Goal: Task Accomplishment & Management: Manage account settings

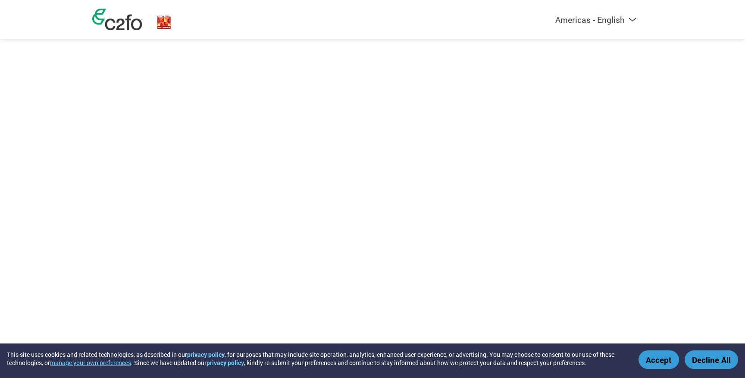
select select "en-[GEOGRAPHIC_DATA]"
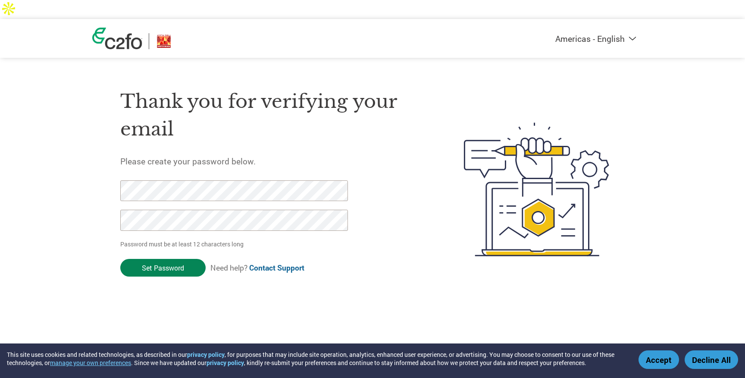
click at [150, 259] on input "Set Password" at bounding box center [162, 268] width 85 height 18
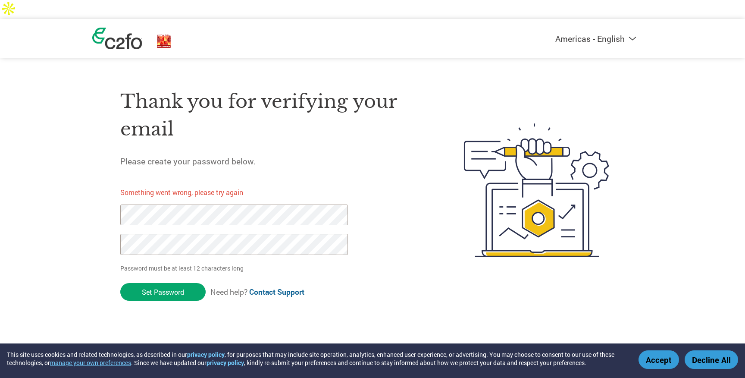
click at [50, 186] on div "Americas - English Américas - Español [GEOGRAPHIC_DATA] - Português Amériques -…" at bounding box center [372, 155] width 745 height 273
click at [90, 196] on div "Americas - English Américas - Español [GEOGRAPHIC_DATA] - Português Amériques -…" at bounding box center [372, 155] width 745 height 273
click at [42, 227] on div "Americas - English Américas - Español [GEOGRAPHIC_DATA] - Português Amériques -…" at bounding box center [372, 155] width 745 height 273
click at [147, 283] on input "Set Password" at bounding box center [162, 292] width 85 height 18
click at [42, 217] on div "Americas - English Américas - Español Américas - Português Amériques - Français…" at bounding box center [372, 155] width 745 height 273
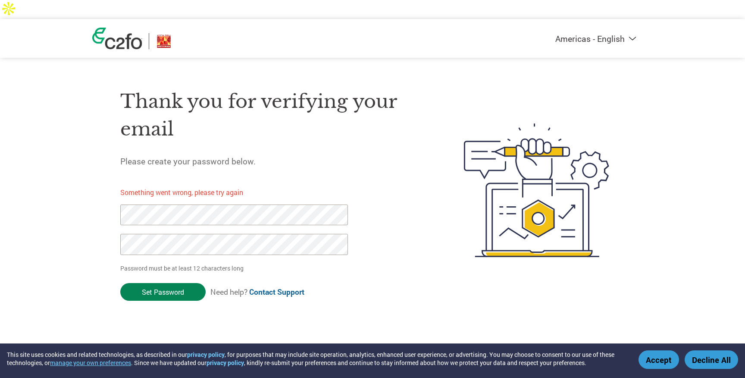
click at [160, 283] on input "Set Password" at bounding box center [162, 292] width 85 height 18
click at [69, 190] on div "Americas - English Américas - Español Américas - Português Amériques - Français…" at bounding box center [372, 155] width 745 height 273
click at [43, 208] on div "Americas - English Américas - Español Américas - Português Amériques - Français…" at bounding box center [372, 155] width 745 height 273
click at [82, 216] on div "Americas - English Américas - Español Américas - Português Amériques - Français…" at bounding box center [372, 155] width 745 height 273
click at [178, 283] on input "Set Password" at bounding box center [162, 292] width 85 height 18
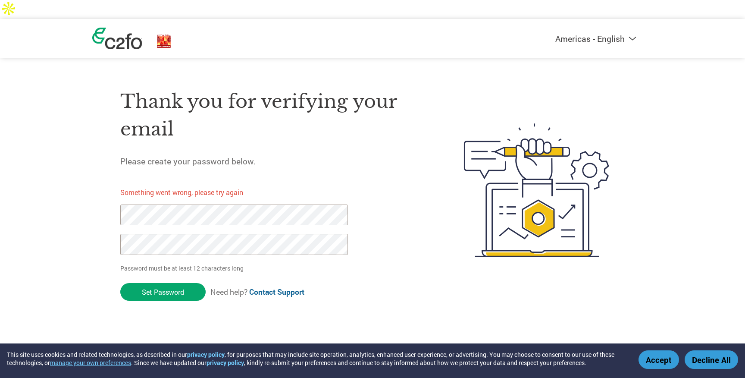
click at [20, 222] on div "Americas - English Américas - Español Américas - Português Amériques - Français…" at bounding box center [372, 155] width 745 height 273
click at [0, 171] on div "Americas - English Américas - Español Américas - Português Amériques - Français…" at bounding box center [372, 155] width 745 height 273
click at [164, 263] on form "Something went wrong, please try again Password must be at least 12 characters …" at bounding box center [241, 242] width 242 height 125
click at [165, 283] on input "Set Password" at bounding box center [162, 292] width 85 height 18
click at [290, 287] on link "Contact Support" at bounding box center [276, 292] width 55 height 10
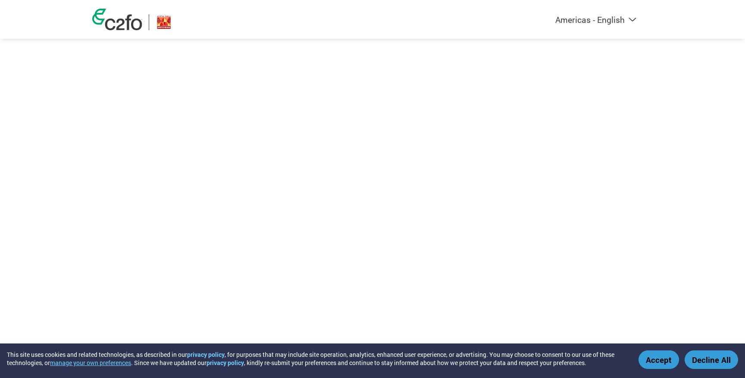
select select "en-[GEOGRAPHIC_DATA]"
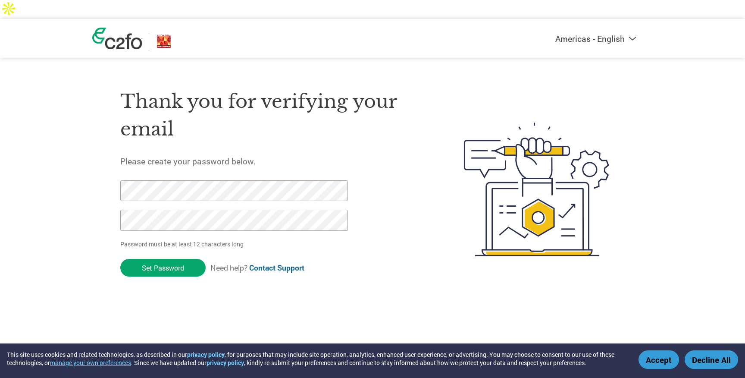
click at [329, 156] on h5 "Please create your password below." at bounding box center [271, 161] width 303 height 11
click at [169, 259] on input "Set Password" at bounding box center [162, 268] width 85 height 18
